Goal: Information Seeking & Learning: Find specific fact

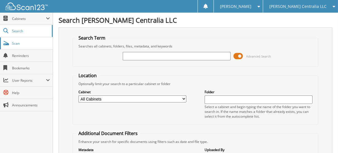
click at [22, 43] on span "Scan" at bounding box center [31, 43] width 38 height 5
type input "WHEELER"
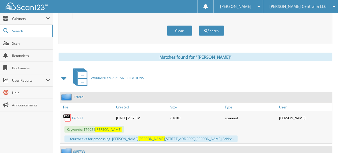
scroll to position [224, 0]
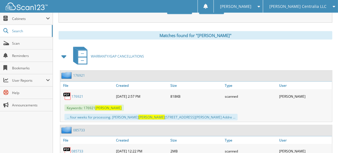
click at [79, 94] on link "176921" at bounding box center [77, 96] width 12 height 5
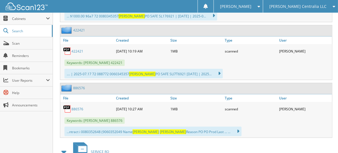
scroll to position [868, 0]
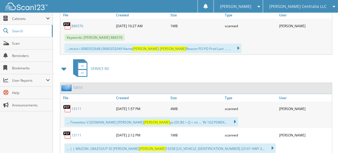
click at [64, 64] on span at bounding box center [64, 69] width 8 height 10
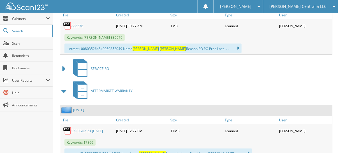
click at [64, 86] on span at bounding box center [64, 91] width 8 height 10
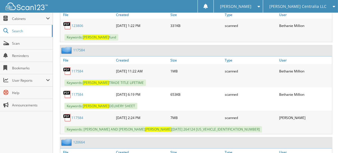
scroll to position [1259, 0]
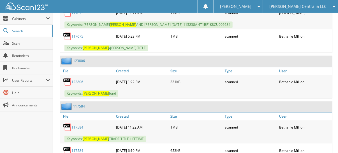
click at [77, 79] on link "123806" at bounding box center [77, 81] width 12 height 5
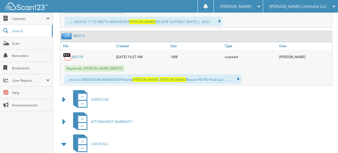
scroll to position [811, 0]
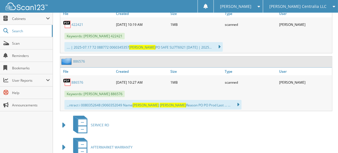
drag, startPoint x: 254, startPoint y: 29, endPoint x: 172, endPoint y: 14, distance: 82.9
click at [251, 41] on div ".... | 2025-07.17 72 088772 0060345357 WHEELER PO SAFE SLI7T6921 2024-12-20 | 2…" at bounding box center [196, 47] width 272 height 12
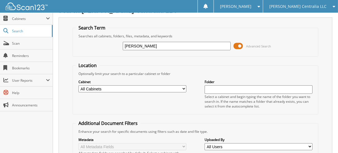
scroll to position [0, 0]
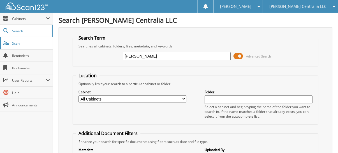
drag, startPoint x: 192, startPoint y: 54, endPoint x: 0, endPoint y: 31, distance: 193.2
type input "[PERSON_NAME]"
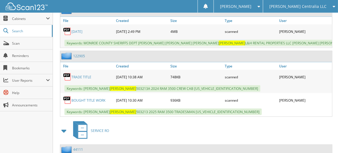
scroll to position [280, 0]
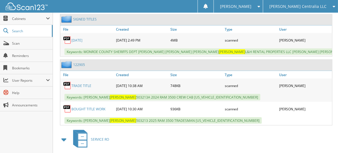
click at [88, 106] on link "BOUGHT TITLE WORK" at bounding box center [88, 108] width 34 height 5
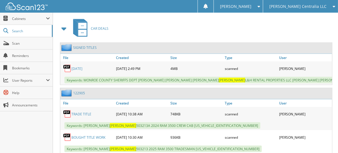
scroll to position [364, 0]
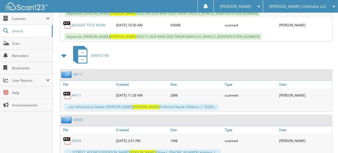
click at [64, 51] on span at bounding box center [64, 55] width 8 height 10
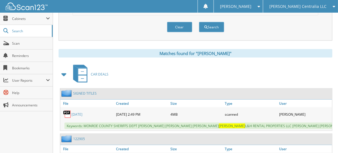
scroll to position [150, 0]
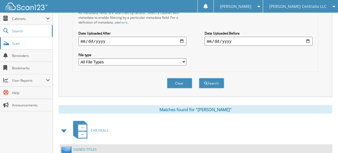
click at [22, 44] on span "Scan" at bounding box center [31, 43] width 38 height 5
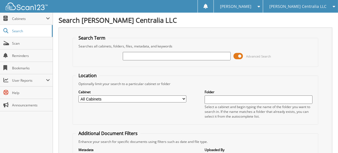
click at [149, 54] on input "text" at bounding box center [177, 56] width 108 height 8
type input "gorman"
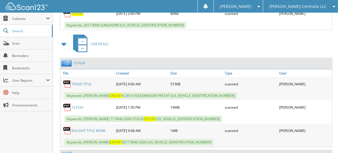
scroll to position [672, 0]
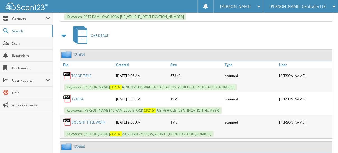
click at [78, 96] on link "121634" at bounding box center [77, 98] width 12 height 5
click at [24, 43] on span "Scan" at bounding box center [31, 43] width 38 height 5
